Goal: Information Seeking & Learning: Learn about a topic

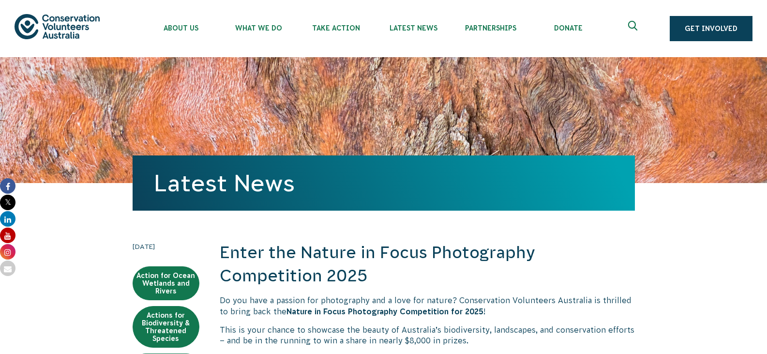
scroll to position [229, 0]
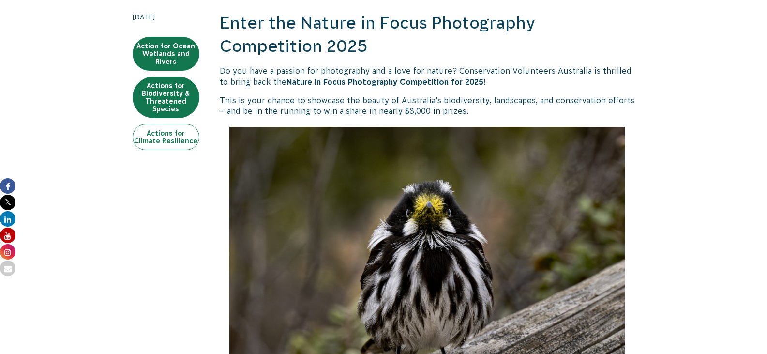
click at [163, 132] on link "Actions for Climate Resilience" at bounding box center [166, 137] width 67 height 26
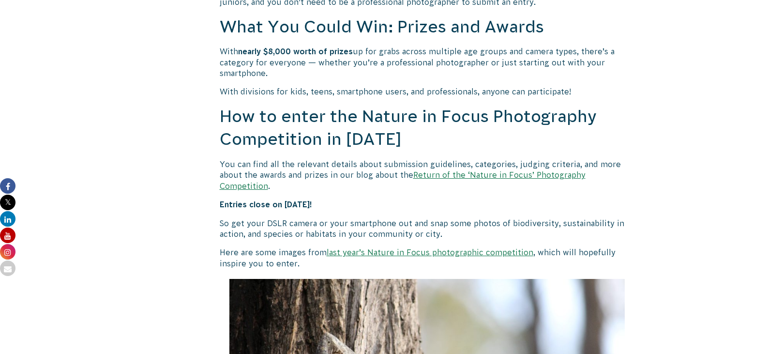
scroll to position [774, 0]
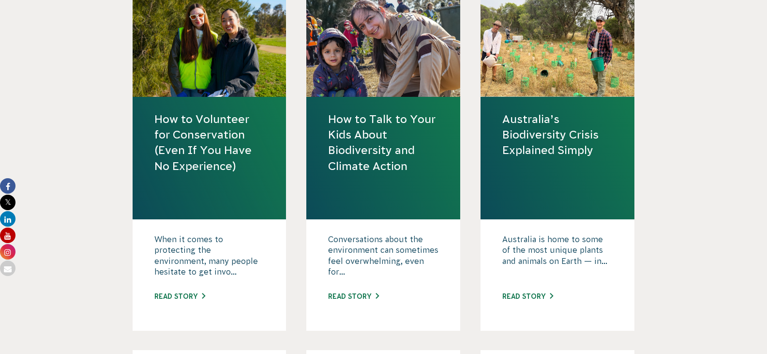
scroll to position [341, 0]
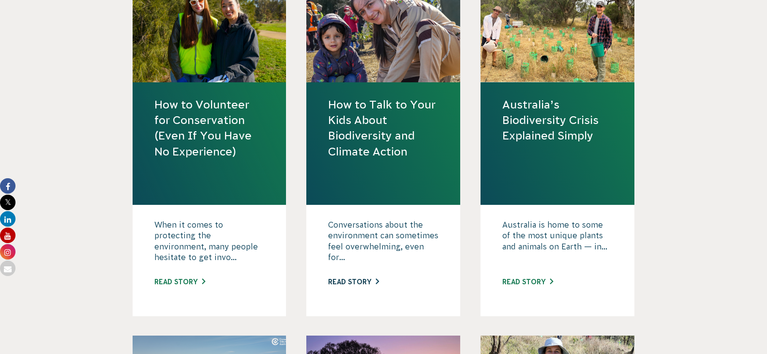
click at [362, 278] on link "Read story" at bounding box center [353, 282] width 51 height 8
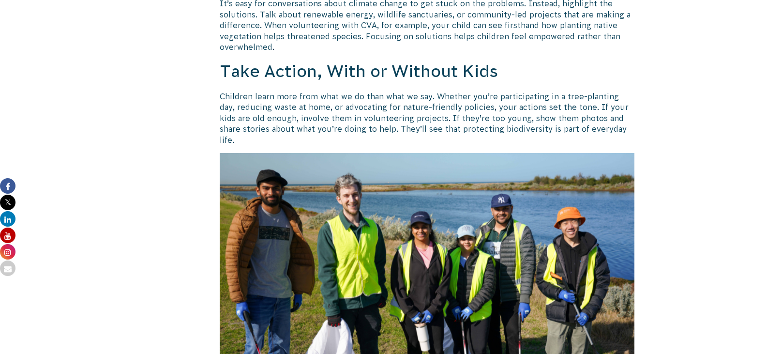
scroll to position [813, 0]
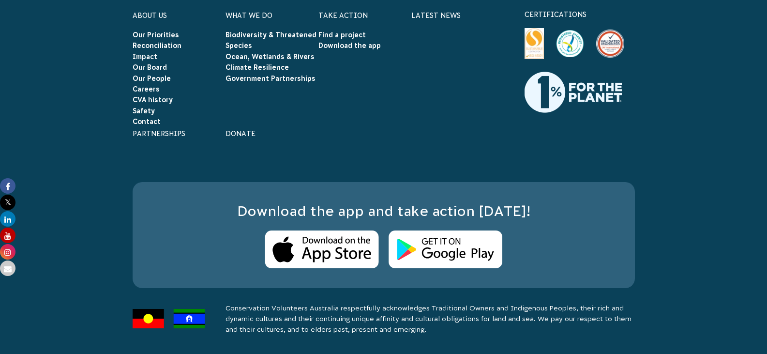
scroll to position [6930, 0]
